Goal: Navigation & Orientation: Find specific page/section

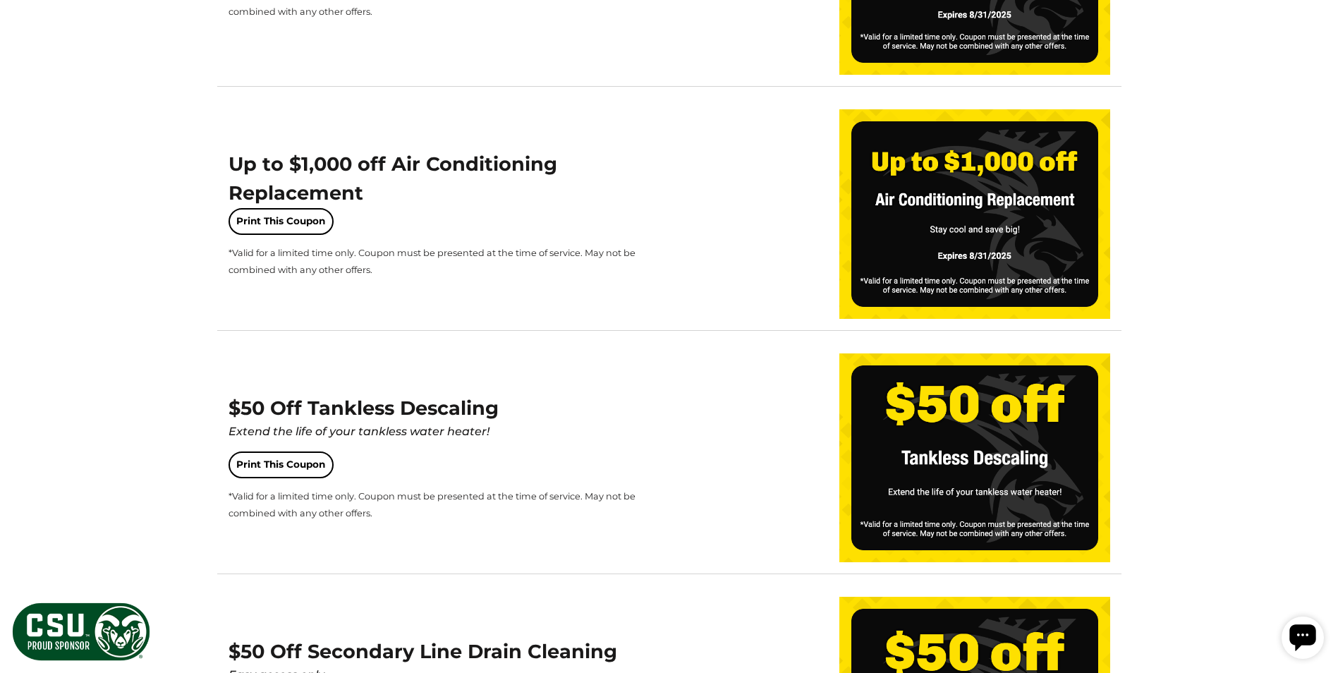
scroll to position [1270, 0]
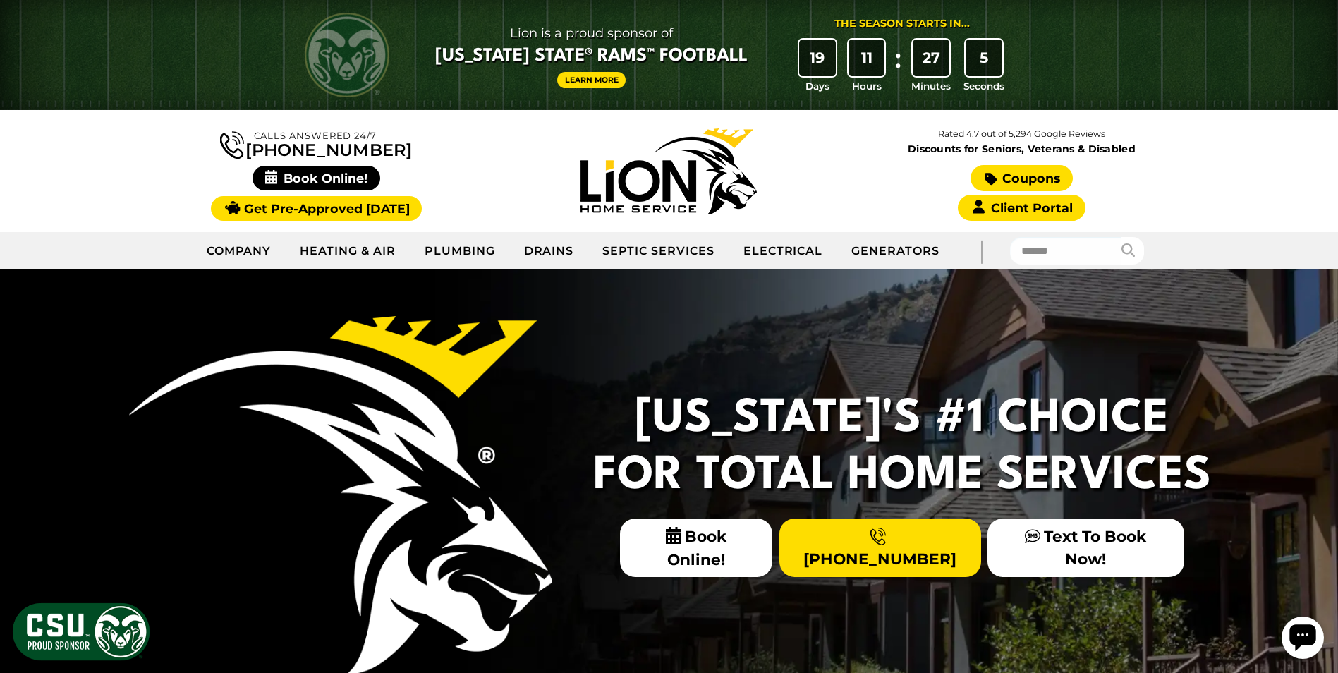
click at [984, 167] on link "Coupons" at bounding box center [1022, 178] width 102 height 26
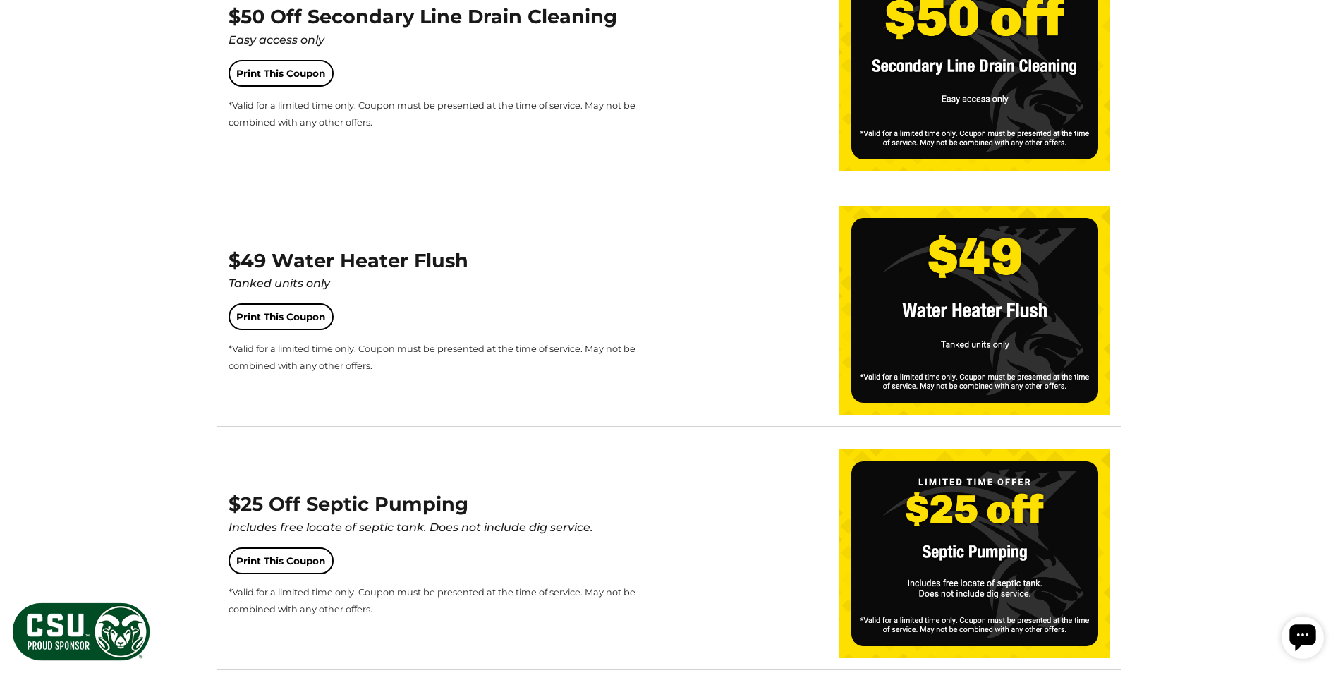
scroll to position [1199, 0]
